Goal: Communication & Community: Answer question/provide support

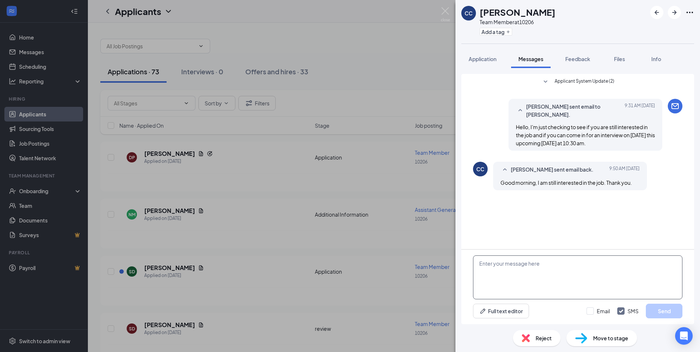
click at [498, 261] on textarea at bounding box center [578, 278] width 210 height 44
click at [493, 263] on textarea at bounding box center [578, 278] width 210 height 44
click at [625, 263] on textarea "Oh okay are you interested in an interview for [DATE] at 11 or 11:30 if not jus…" at bounding box center [578, 278] width 210 height 44
click at [654, 263] on textarea "Oh okay are you interested in an interview for [DATE] at 11 am or 11:30 if not …" at bounding box center [578, 278] width 210 height 44
type textarea "Oh okay are you interested in an interview for [DATE] at 11 am or 11:30 am if n…"
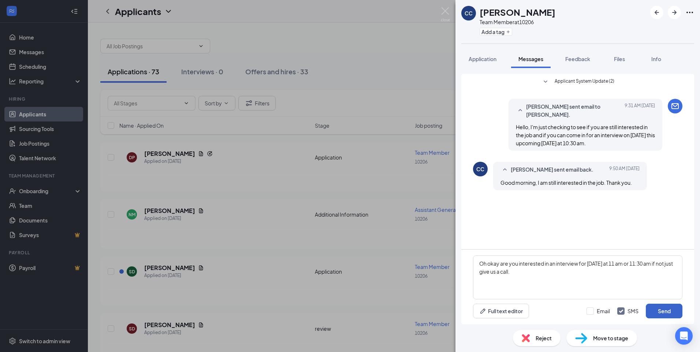
click at [658, 310] on button "Send" at bounding box center [664, 311] width 37 height 15
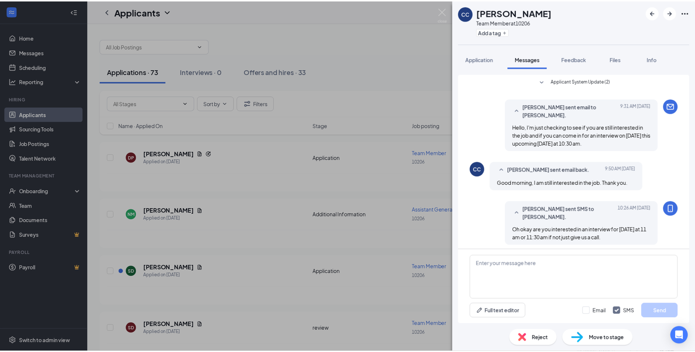
scroll to position [3, 0]
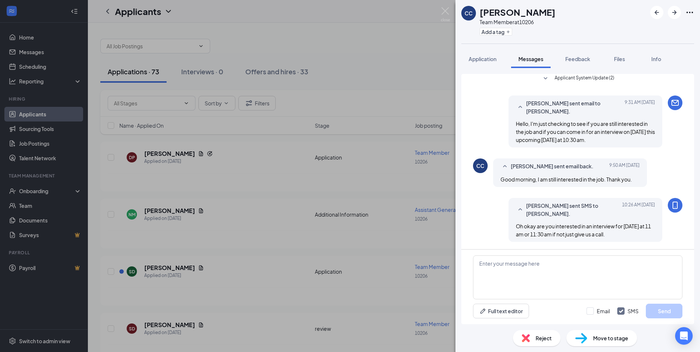
click at [453, 10] on div "CC [DEMOGRAPHIC_DATA] Camaddu Team Member at 10206 Add a tag Application Messag…" at bounding box center [350, 176] width 700 height 352
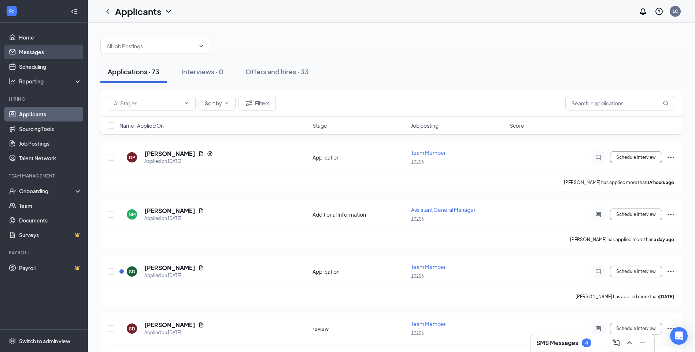
click at [51, 51] on link "Messages" at bounding box center [50, 52] width 63 height 15
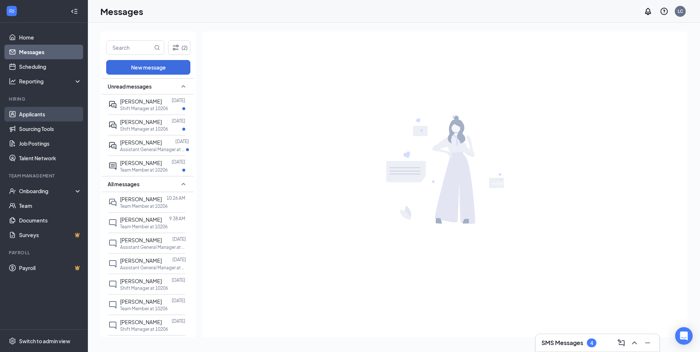
click at [52, 114] on link "Applicants" at bounding box center [50, 114] width 63 height 15
